Goal: Task Accomplishment & Management: Use online tool/utility

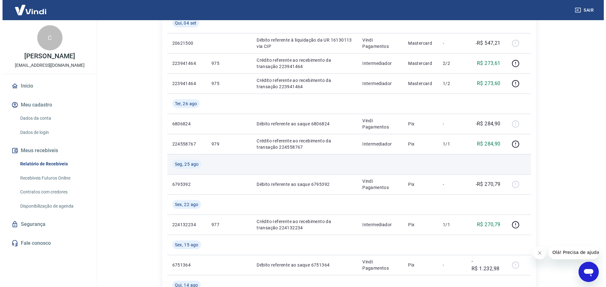
scroll to position [221, 0]
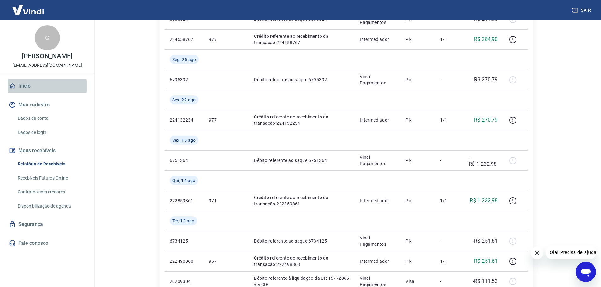
click at [30, 87] on link "Início" at bounding box center [47, 86] width 79 height 14
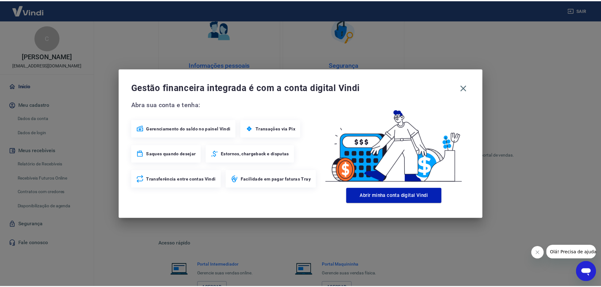
scroll to position [226, 0]
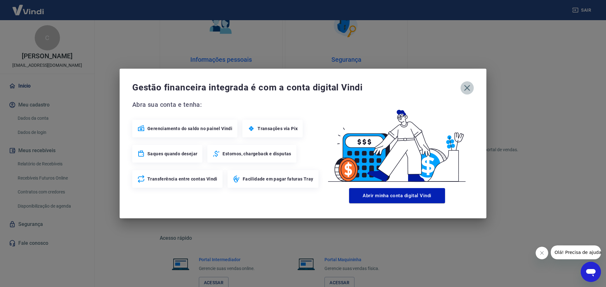
click at [468, 88] on icon "button" at bounding box center [467, 88] width 6 height 6
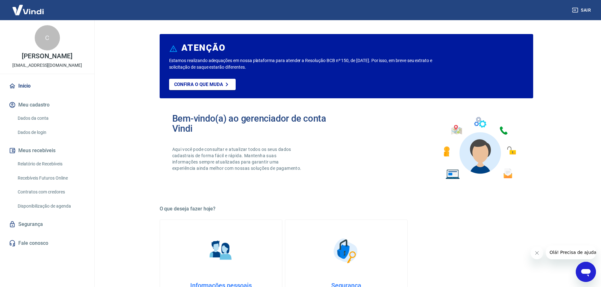
scroll to position [32, 0]
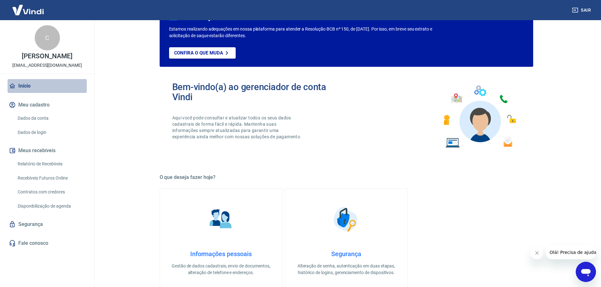
click at [28, 84] on link "Início" at bounding box center [47, 86] width 79 height 14
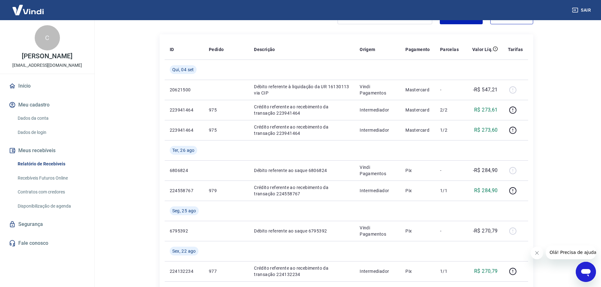
scroll to position [95, 0]
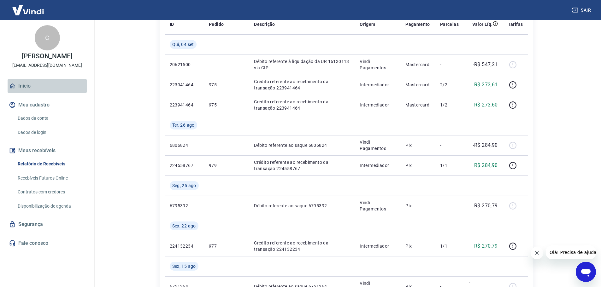
click at [28, 86] on link "Início" at bounding box center [47, 86] width 79 height 14
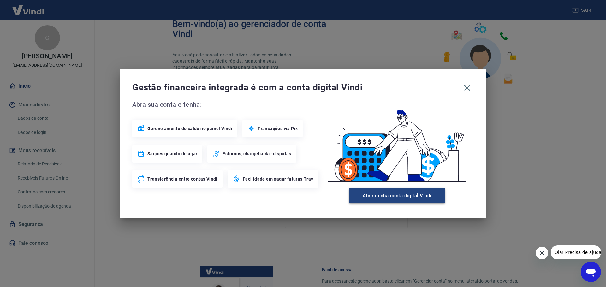
click at [398, 198] on button "Abrir minha conta digital Vindi" at bounding box center [397, 195] width 96 height 15
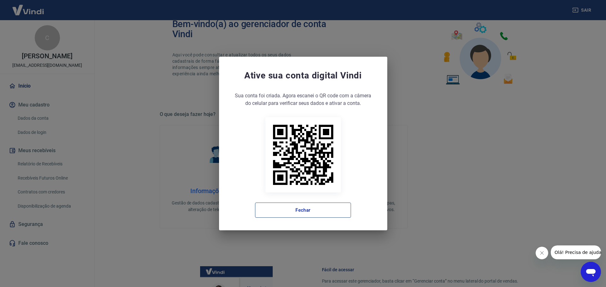
click at [336, 205] on button "Fechar" at bounding box center [303, 210] width 96 height 15
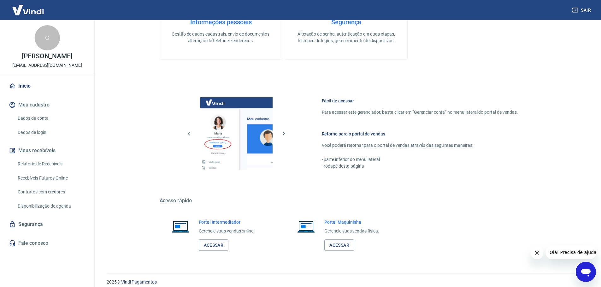
scroll to position [270, 0]
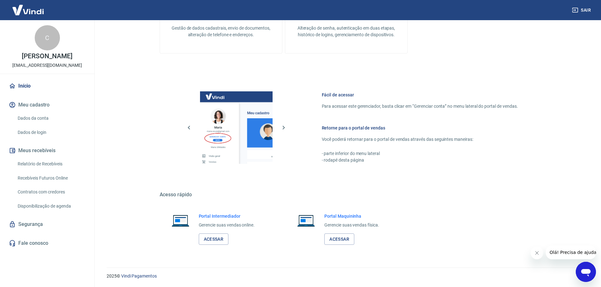
click at [50, 179] on link "Recebíveis Futuros Online" at bounding box center [51, 178] width 72 height 13
click at [23, 12] on img at bounding box center [28, 9] width 41 height 19
